Goal: Communication & Community: Answer question/provide support

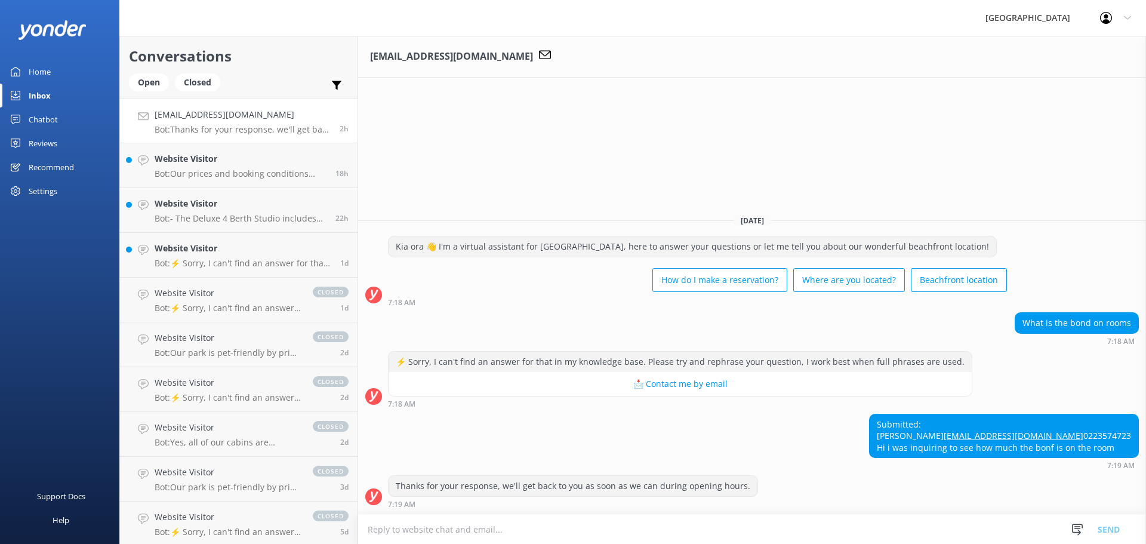
click at [532, 527] on textarea at bounding box center [752, 528] width 788 height 29
click at [471, 532] on textarea at bounding box center [752, 528] width 788 height 29
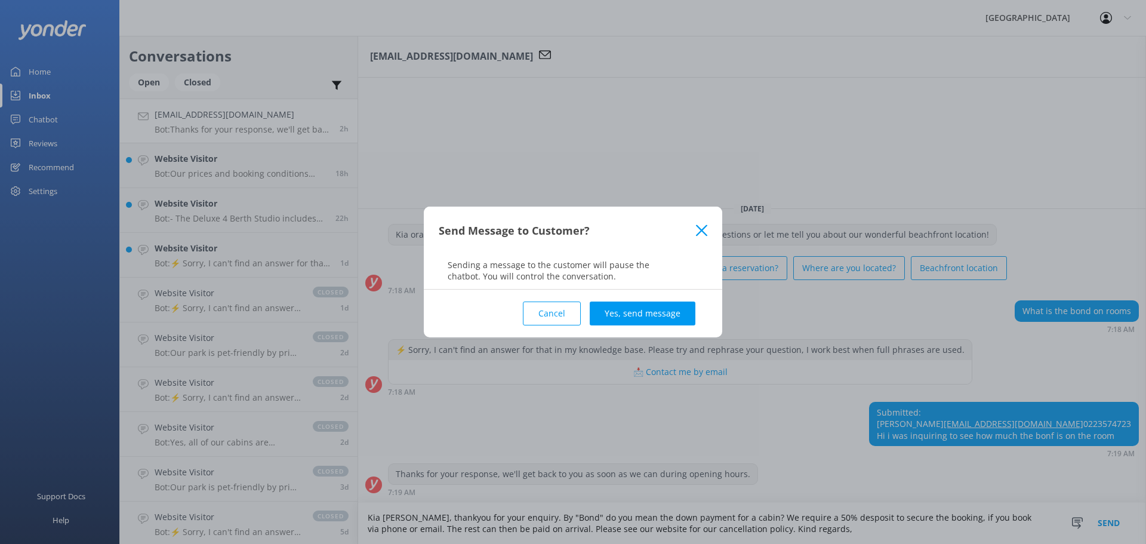
click at [703, 232] on use at bounding box center [701, 229] width 11 height 11
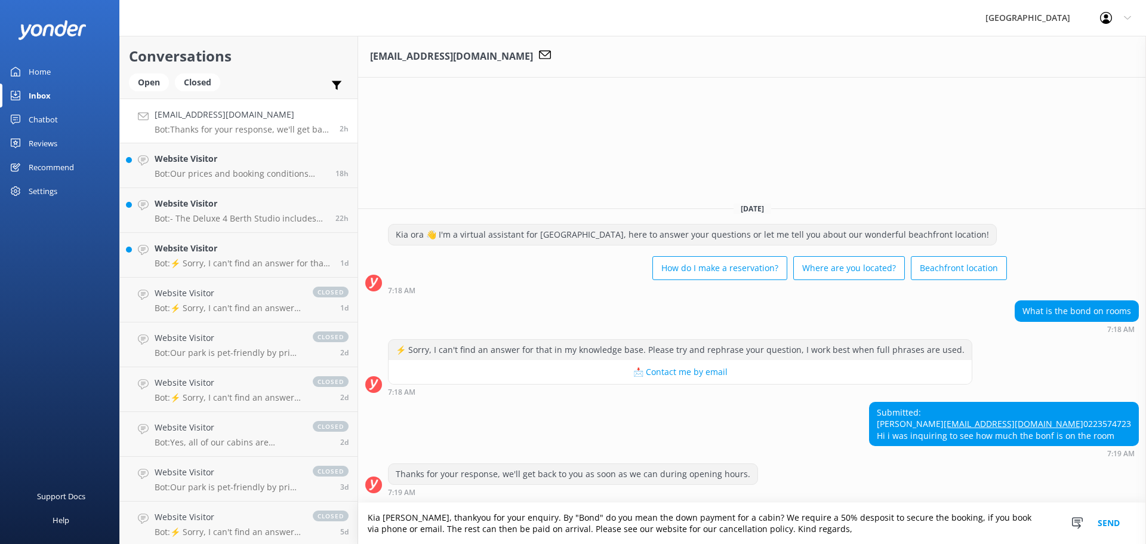
click at [827, 528] on textarea "Kia [PERSON_NAME], thankyou for your enquiry. By "Bond" do you mean the down pa…" at bounding box center [752, 522] width 788 height 41
type textarea "Kia [PERSON_NAME], thankyou for your enquiry. By "Bond" do you mean the down pa…"
click at [1112, 523] on button "Send" at bounding box center [1108, 522] width 45 height 41
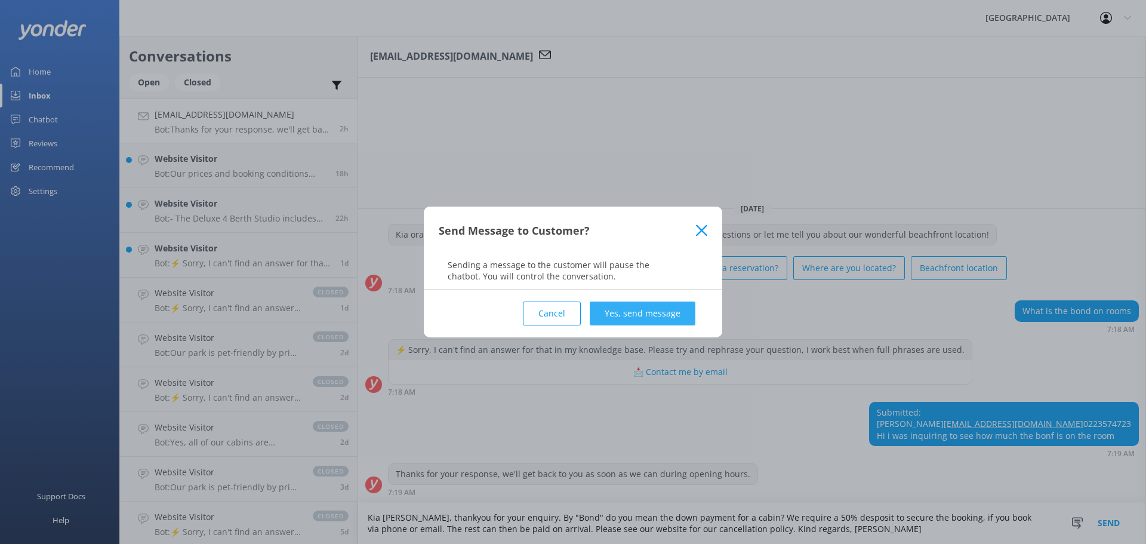
click at [648, 308] on button "Yes, send message" at bounding box center [643, 313] width 106 height 24
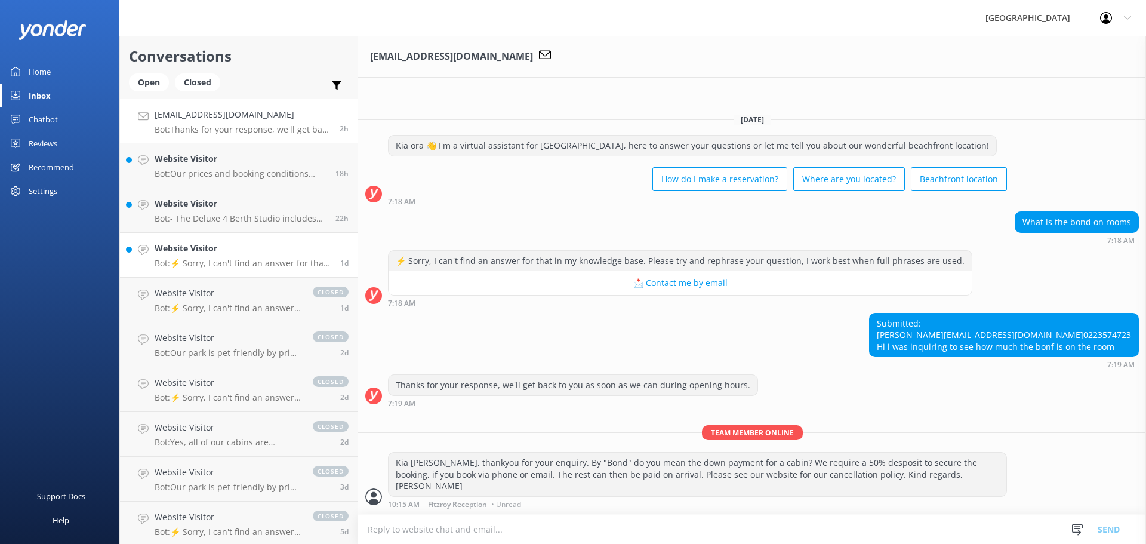
click at [248, 252] on h4 "Website Visitor" at bounding box center [243, 248] width 177 height 13
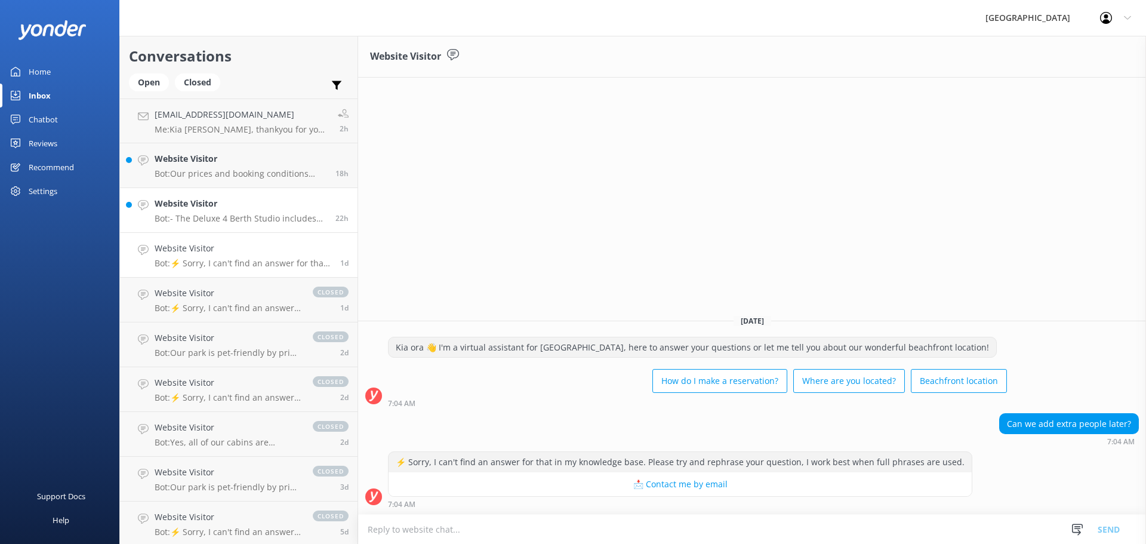
click at [242, 214] on p "Bot: - The Deluxe 4 Berth Studio includes bedding and towels for each guest, wh…" at bounding box center [241, 218] width 172 height 11
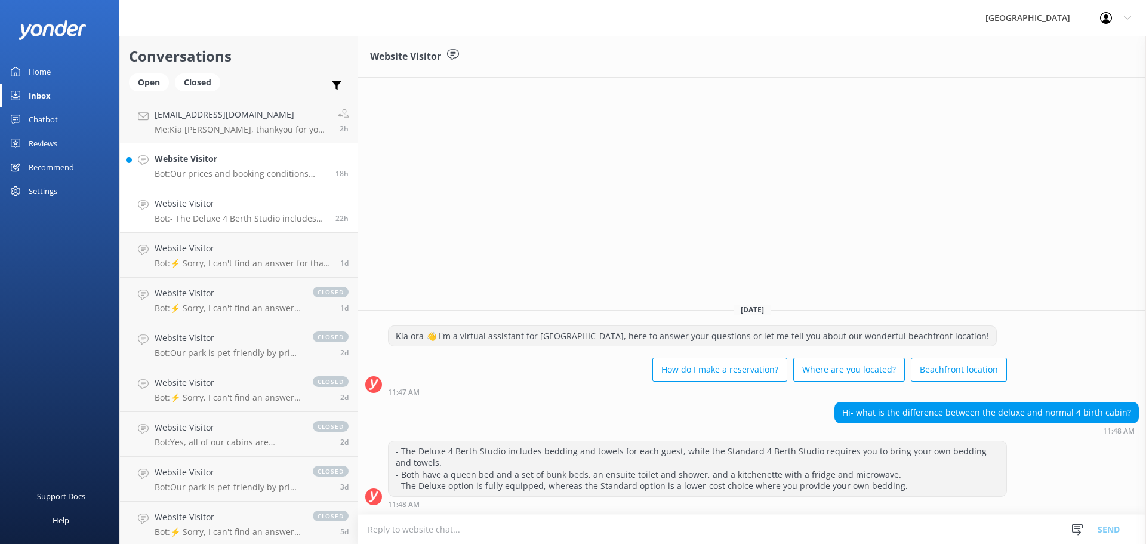
click at [234, 159] on h4 "Website Visitor" at bounding box center [241, 158] width 172 height 13
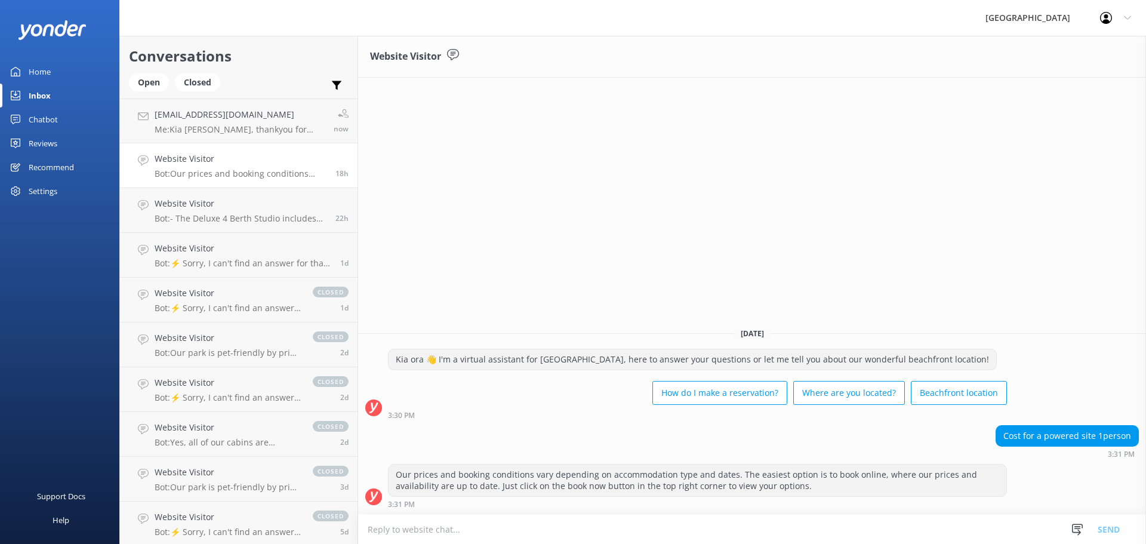
click at [37, 144] on div "Reviews" at bounding box center [43, 143] width 29 height 24
